Goal: Communication & Community: Answer question/provide support

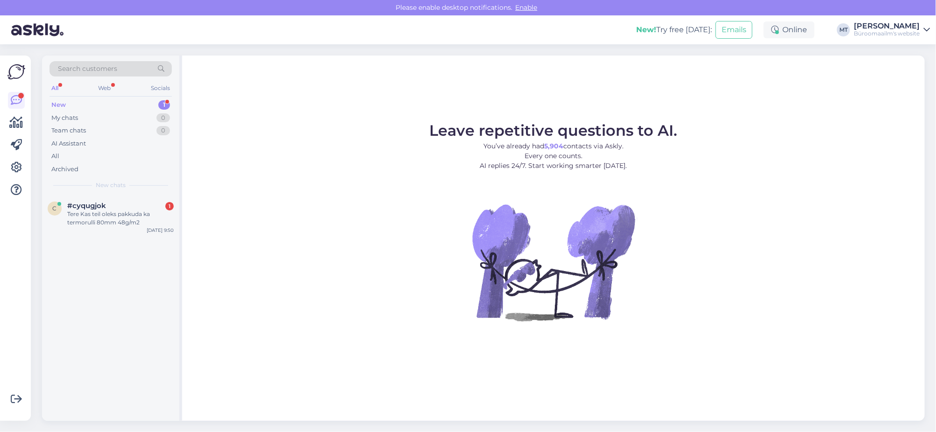
click at [59, 103] on div "New" at bounding box center [58, 104] width 14 height 9
click at [94, 212] on div "Tere Kas teil oleks pakkuda ka termorulli 80mm 48g/m2" at bounding box center [120, 218] width 106 height 17
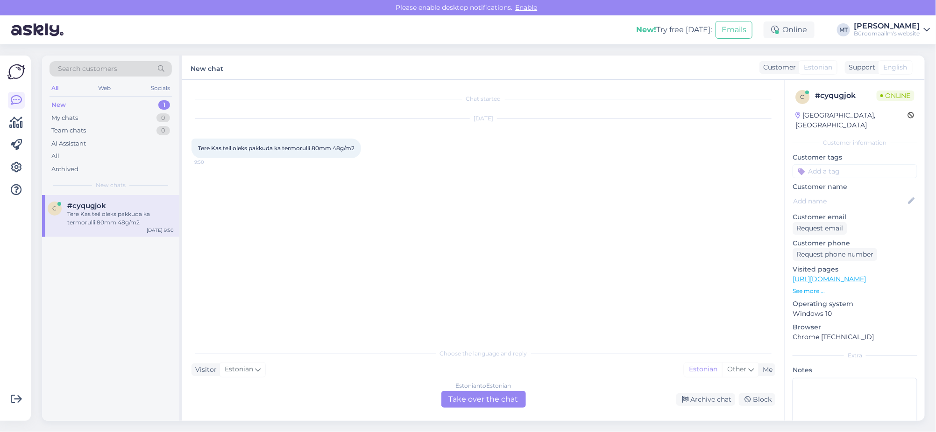
click at [474, 400] on div "Estonian to Estonian Take over the chat" at bounding box center [483, 399] width 85 height 17
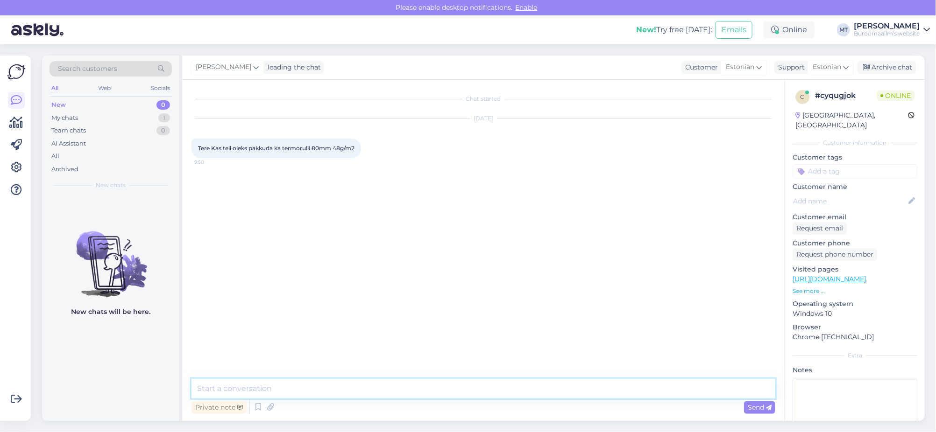
click at [250, 386] on textarea at bounding box center [483, 389] width 584 height 20
paste textarea "https://www.byroomaailm.ee/termopaber-kassapaber-80mm-x75mm-73meetrit-x12mm-sud…"
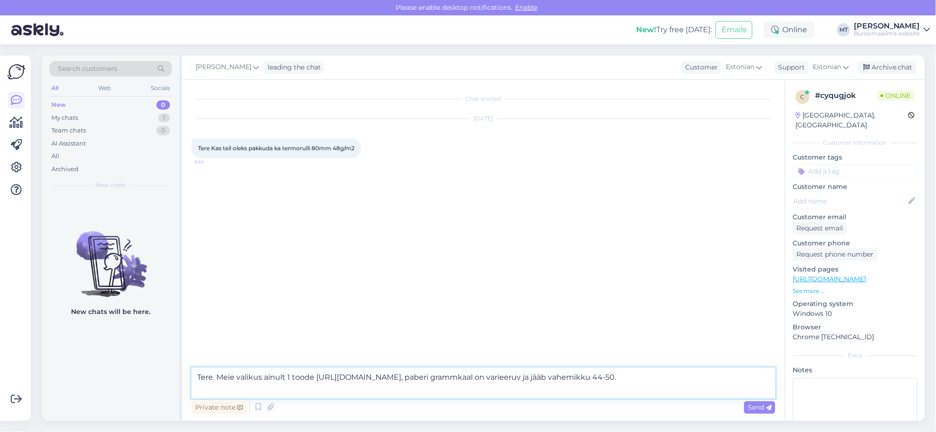
type textarea "Tere. Meie valikus ainult 1 toode https://www.byroomaailm.ee/termopaber-kassapa…"
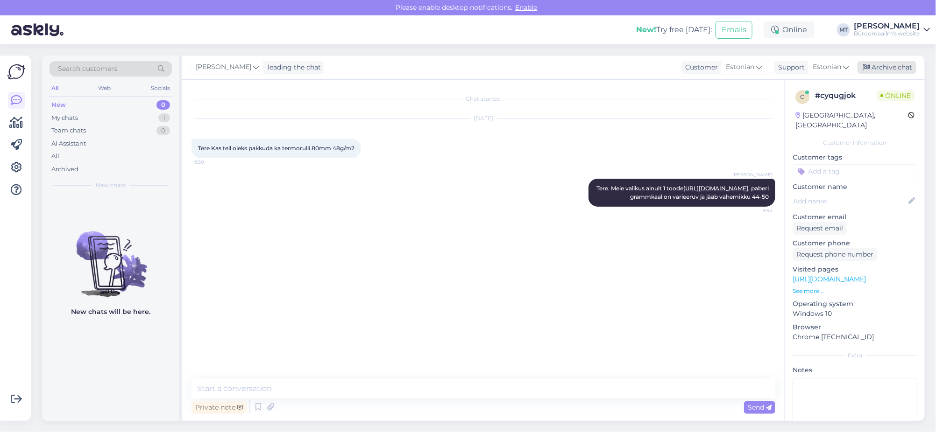
click at [896, 68] on div "Archive chat" at bounding box center [886, 67] width 59 height 13
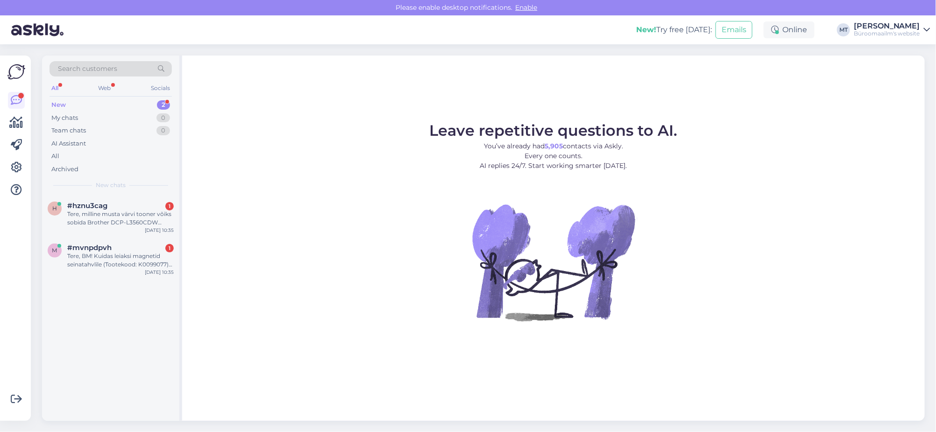
click at [60, 104] on div "New" at bounding box center [58, 104] width 14 height 9
click at [92, 235] on div "h #hznu3cag 1 Tere, milline musta värvi tooner võiks sobida Brother DCP-L3560CD…" at bounding box center [110, 216] width 137 height 42
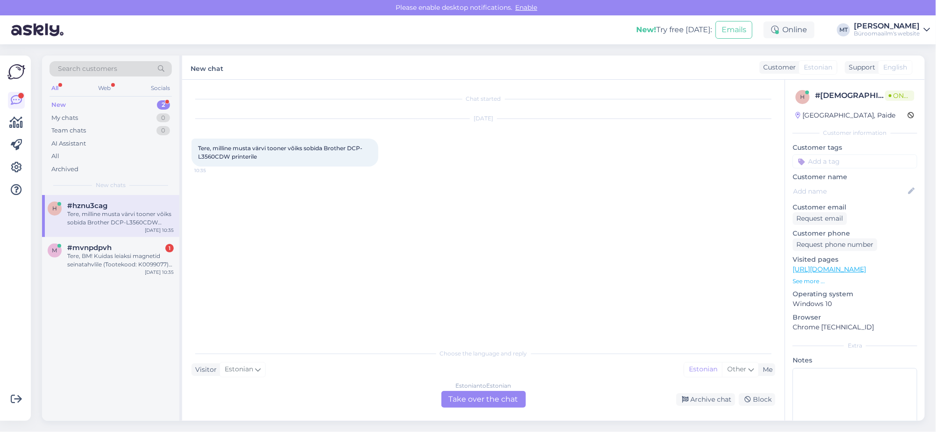
click at [98, 224] on div "Tere, milline musta värvi tooner võiks sobida Brother DCP-L3560CDW printerile" at bounding box center [120, 218] width 106 height 17
click at [468, 400] on div "Estonian to Estonian Take over the chat" at bounding box center [483, 399] width 85 height 17
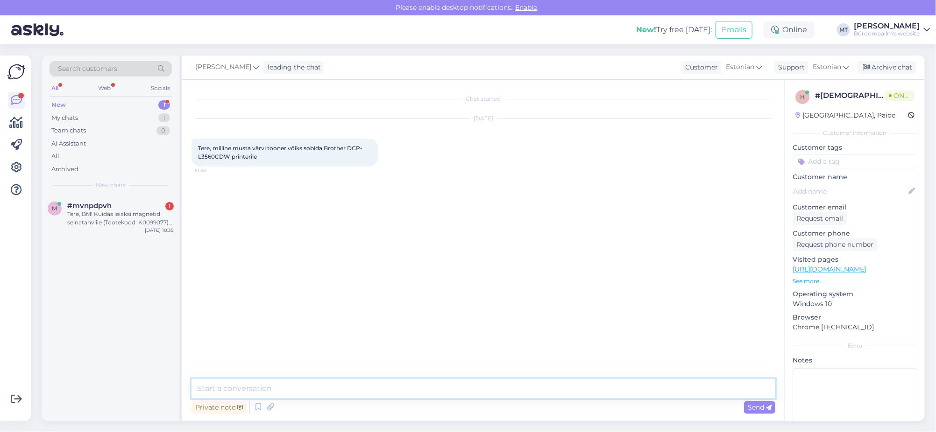
click at [247, 390] on textarea at bounding box center [483, 389] width 584 height 20
drag, startPoint x: 230, startPoint y: 155, endPoint x: 194, endPoint y: 161, distance: 36.5
click at [194, 161] on div "Tere, milline musta värvi tooner võiks sobida Brother DCP-L3560CDW printerile 1…" at bounding box center [284, 153] width 187 height 28
copy span "L3560CDW"
click at [259, 394] on textarea "Tere." at bounding box center [483, 389] width 584 height 20
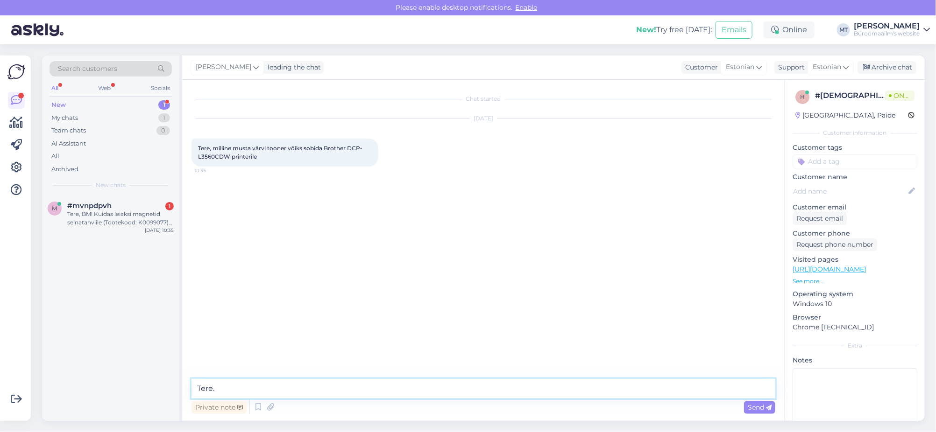
paste textarea "[URL][DOMAIN_NAME]"
type textarea "Tere. [URL][DOMAIN_NAME]"
drag, startPoint x: 56, startPoint y: 98, endPoint x: 69, endPoint y: 127, distance: 32.0
click at [55, 99] on div "New 1" at bounding box center [110, 105] width 122 height 13
click at [77, 216] on div "Tere, BM! Kuidas leiaksi magnetid seinatahvlile (Tootekood: K0099077)? Tänud!" at bounding box center [120, 218] width 106 height 17
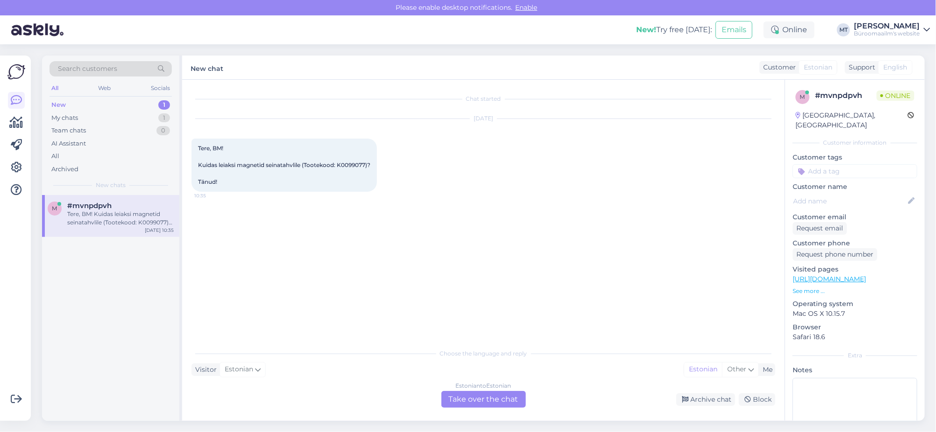
click at [213, 173] on span "Tere, BM! Kuidas leiaksi magnetid seinatahvlile (Tootekood: K0099077)? Tänud!" at bounding box center [284, 165] width 172 height 41
copy span "K0099077"
click at [492, 398] on div "Estonian to Estonian Take over the chat" at bounding box center [483, 399] width 85 height 17
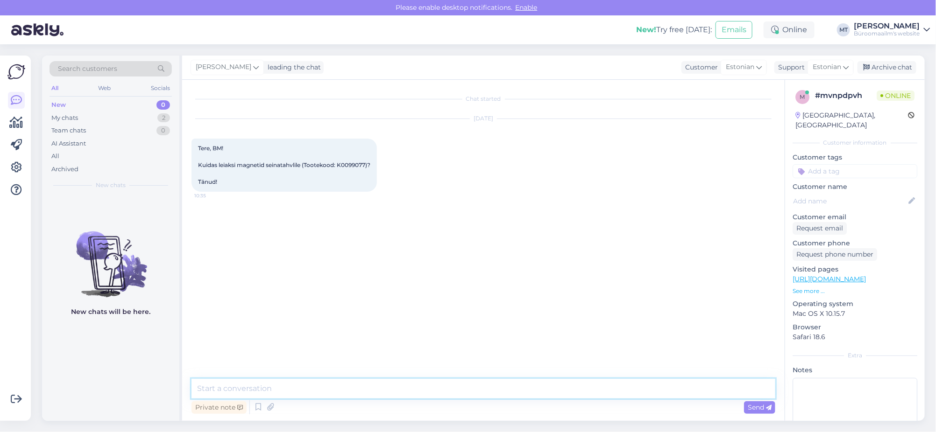
click at [236, 393] on textarea at bounding box center [483, 389] width 584 height 20
drag, startPoint x: 231, startPoint y: 390, endPoint x: 164, endPoint y: 391, distance: 67.3
click at [164, 391] on div "Search customers All Web Socials New 0 My chats 2 Team chats 0 AI Assistant All…" at bounding box center [483, 239] width 883 height 366
paste textarea "[URL][DOMAIN_NAME]"
type textarea "Tere. [PERSON_NAME] [URL][DOMAIN_NAME]"
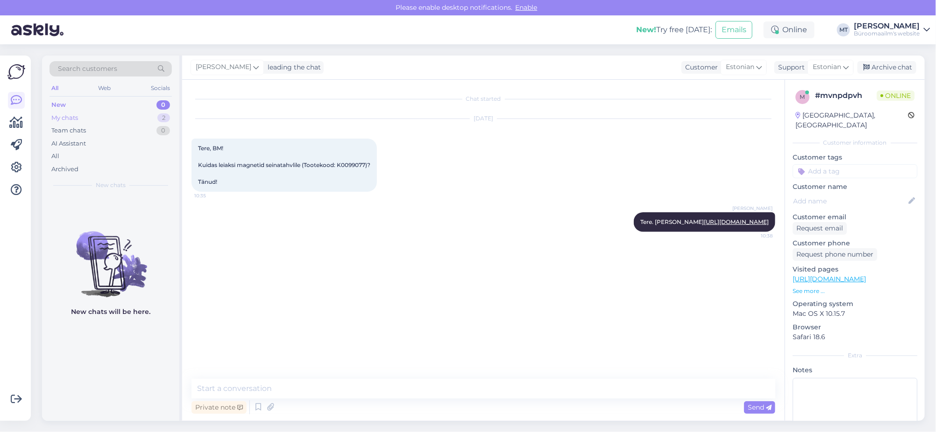
click at [82, 117] on div "My chats 2" at bounding box center [110, 118] width 122 height 13
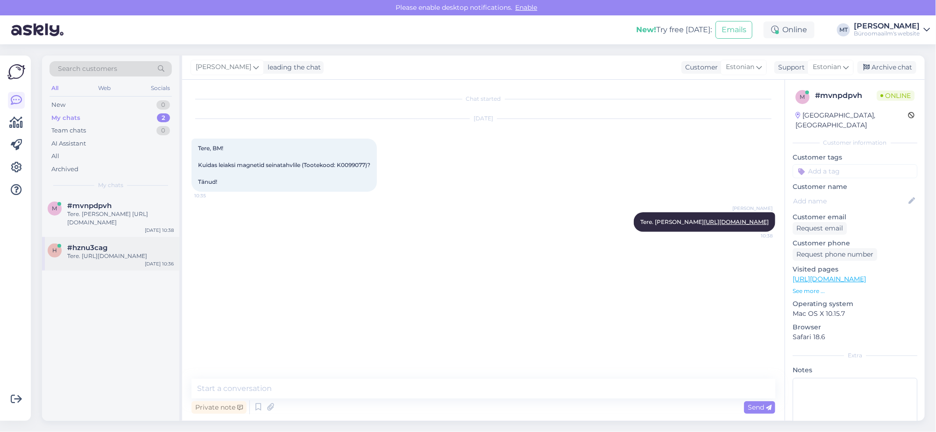
click at [89, 258] on div "Tere. [URL][DOMAIN_NAME]" at bounding box center [120, 256] width 106 height 8
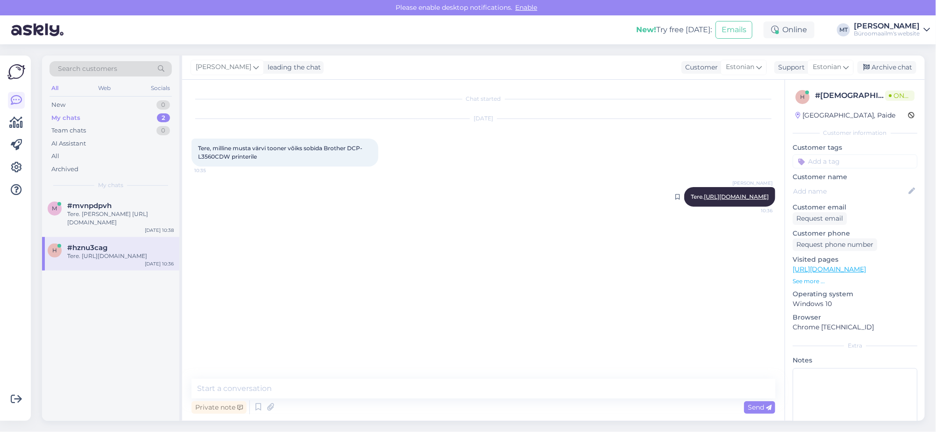
click at [762, 196] on link "[URL][DOMAIN_NAME]" at bounding box center [736, 196] width 65 height 7
click at [13, 129] on link at bounding box center [16, 122] width 17 height 17
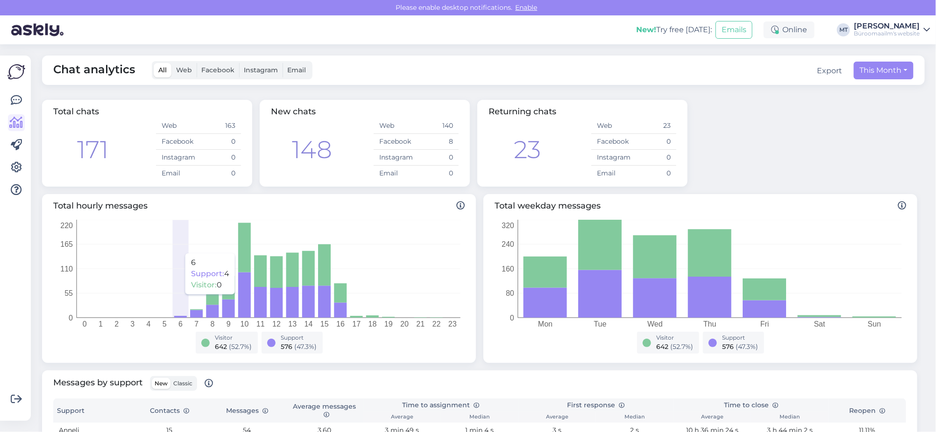
scroll to position [117, 0]
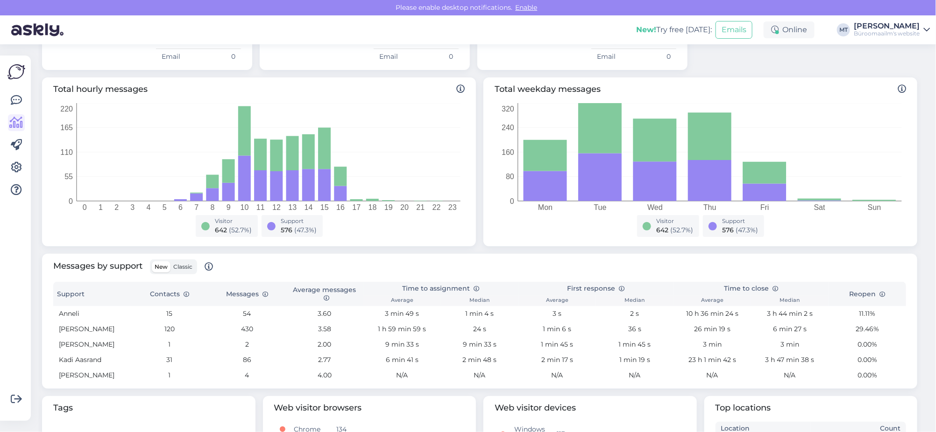
click at [180, 269] on span "Classic" at bounding box center [182, 266] width 19 height 7
click at [170, 262] on input "Classic" at bounding box center [170, 262] width 0 height 0
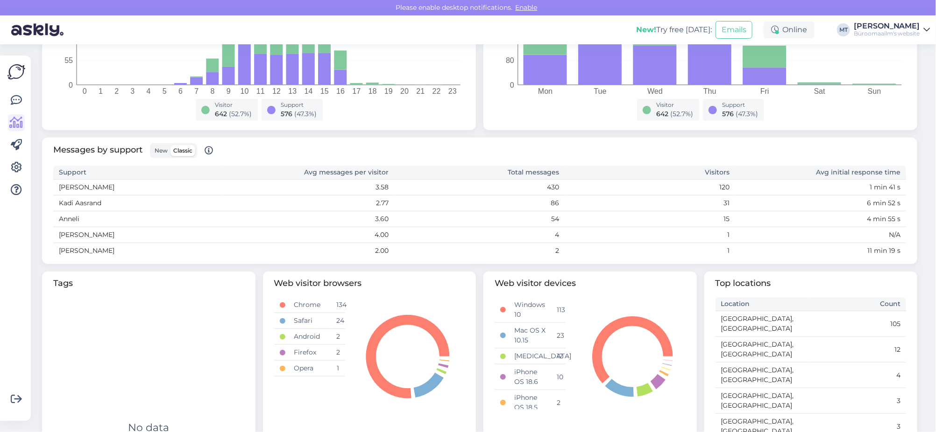
scroll to position [0, 0]
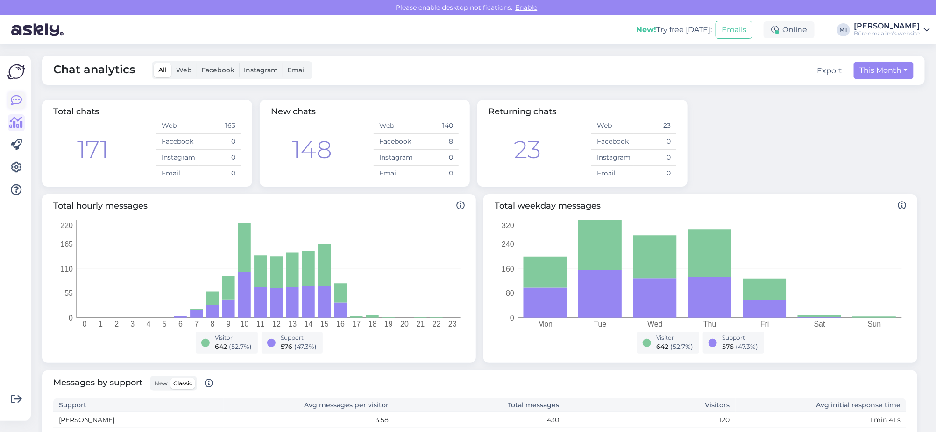
click at [14, 102] on icon at bounding box center [16, 100] width 11 height 11
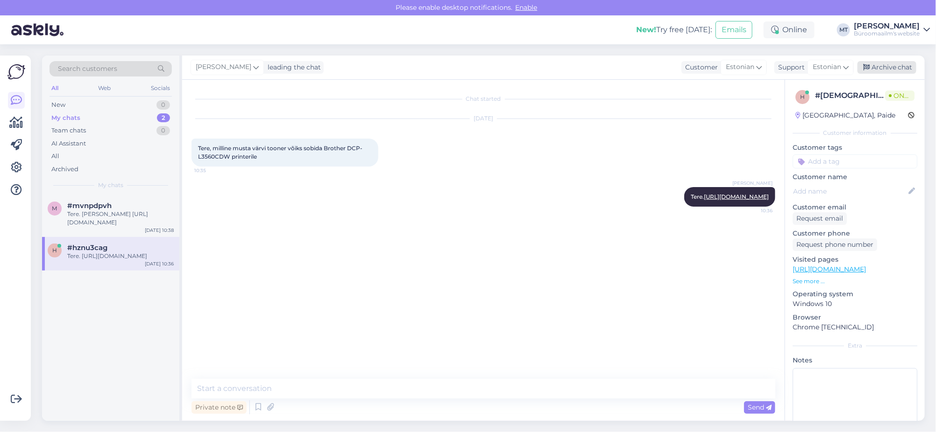
click at [893, 63] on div "Archive chat" at bounding box center [886, 67] width 59 height 13
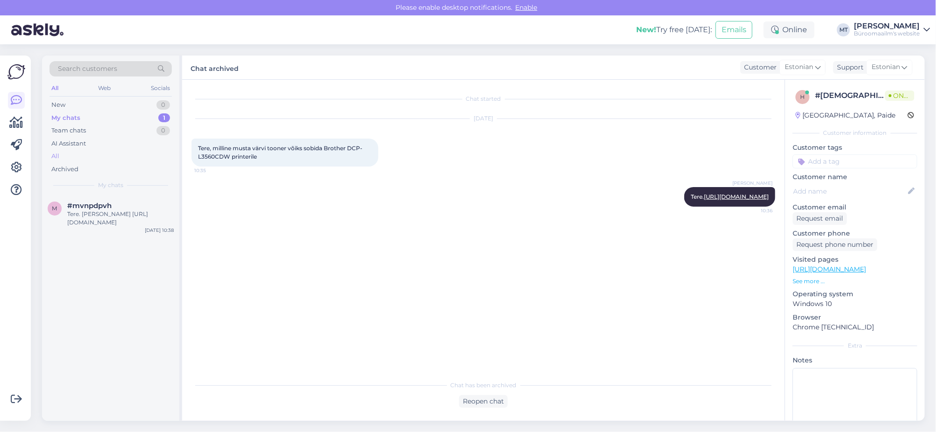
drag, startPoint x: 64, startPoint y: 115, endPoint x: 55, endPoint y: 160, distance: 45.2
click at [64, 114] on div "My chats" at bounding box center [65, 117] width 29 height 9
click at [83, 217] on div "Tere. [PERSON_NAME] [URL][DOMAIN_NAME]" at bounding box center [120, 218] width 106 height 17
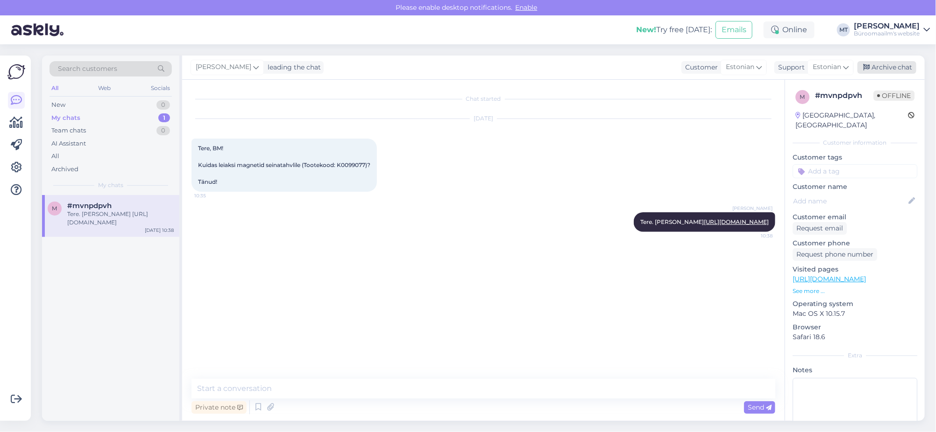
click at [897, 66] on div "Archive chat" at bounding box center [886, 67] width 59 height 13
